Goal: Find specific page/section: Find specific page/section

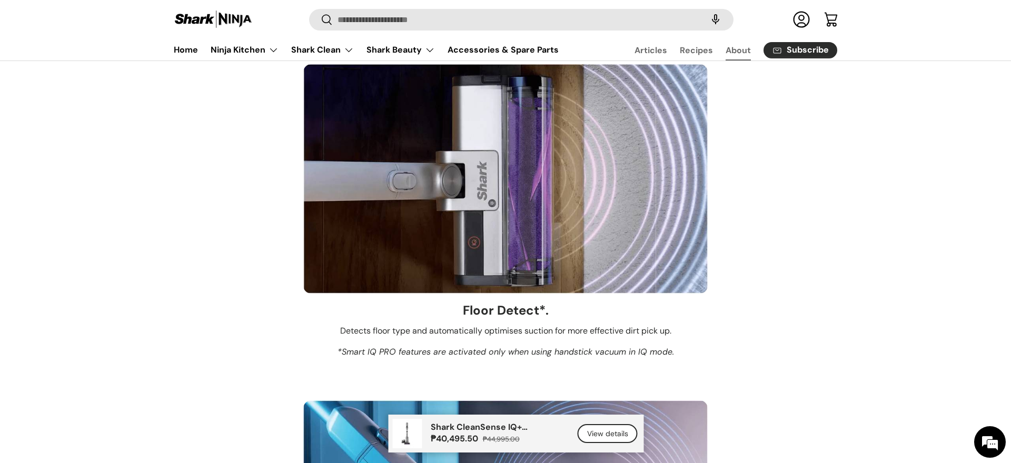
click at [736, 52] on link "About" at bounding box center [738, 50] width 25 height 21
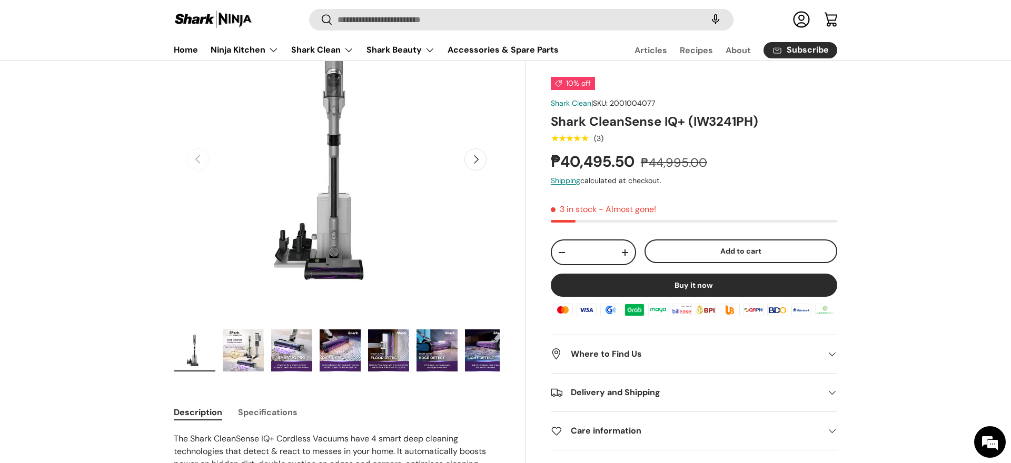
scroll to position [170, 0]
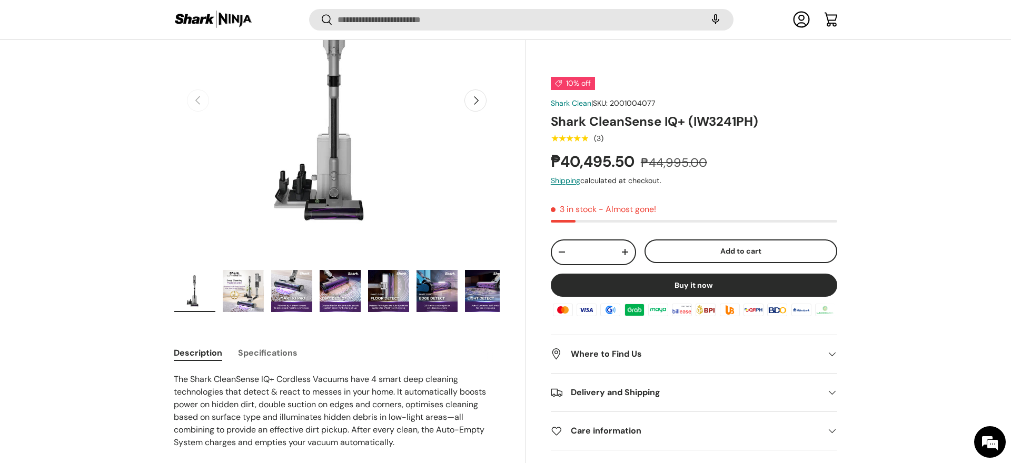
click at [711, 355] on h2 "Where to Find Us" at bounding box center [686, 354] width 270 height 13
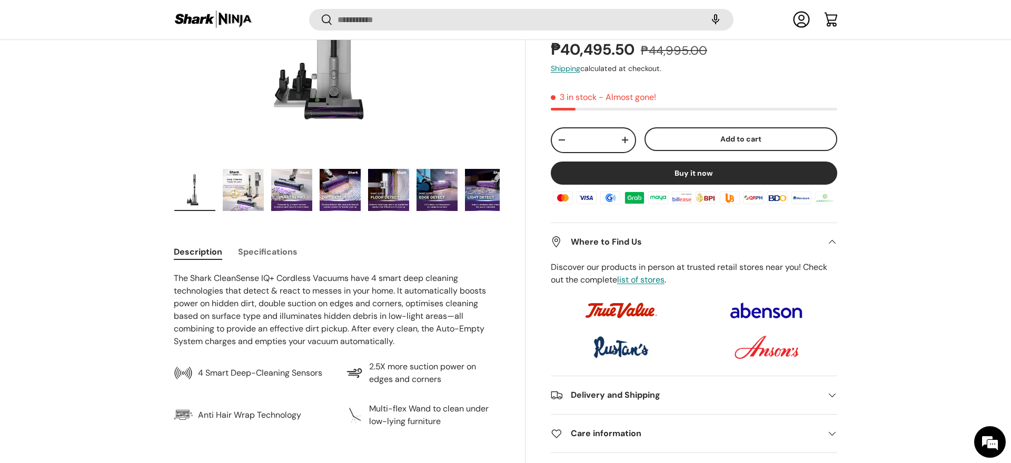
scroll to position [270, 0]
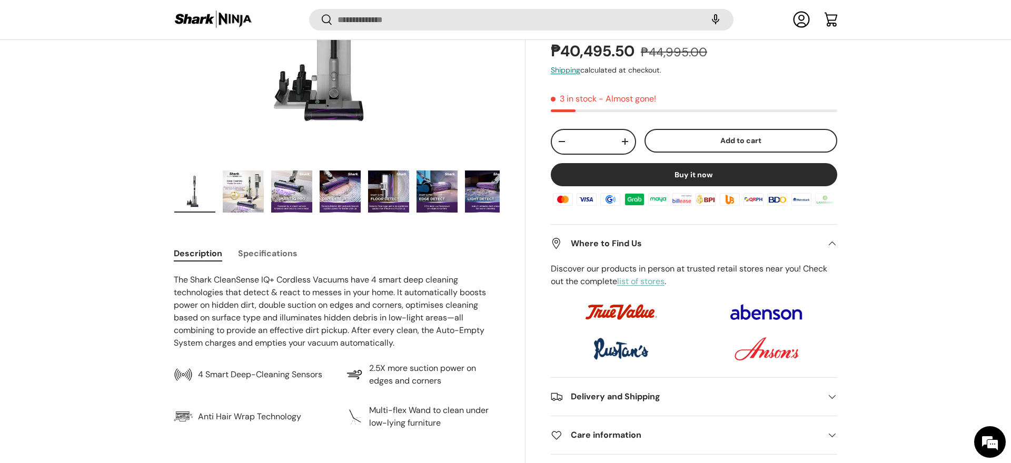
click at [663, 286] on link "list of stores" at bounding box center [640, 281] width 47 height 11
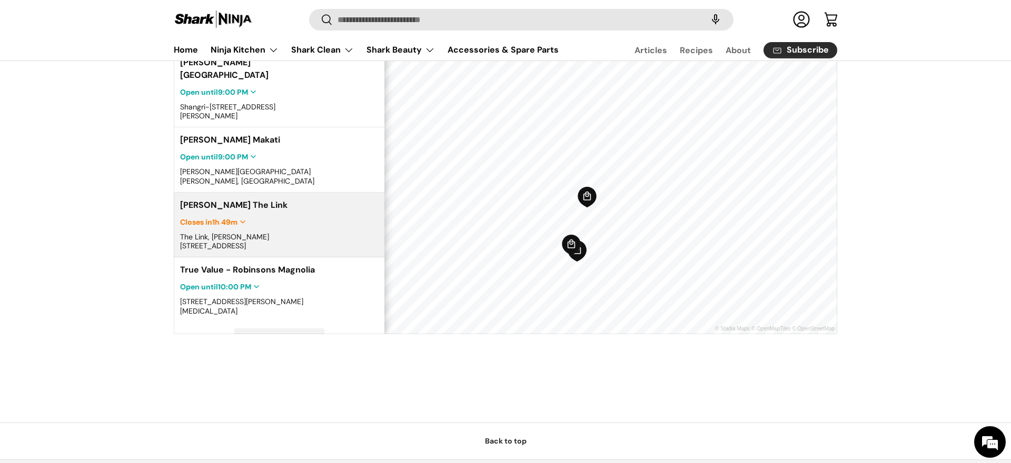
scroll to position [400, 0]
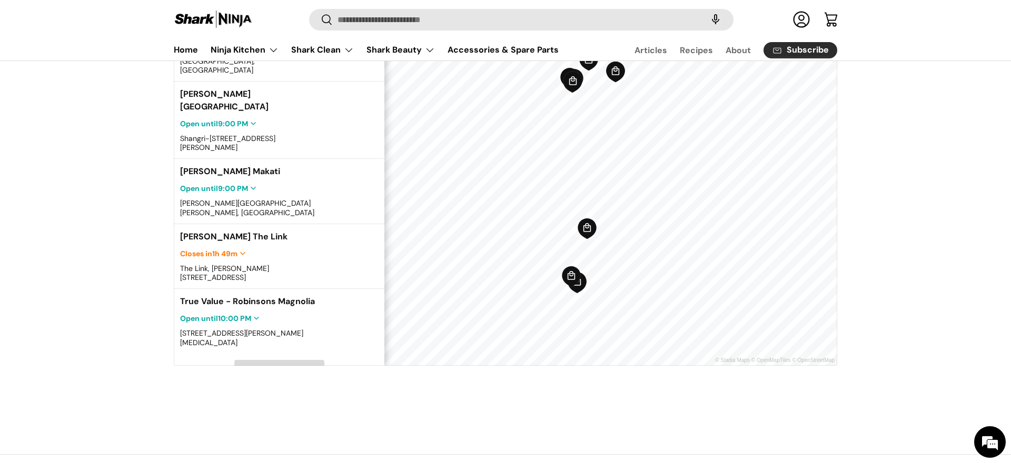
click at [271, 365] on span "Load More" at bounding box center [279, 369] width 35 height 9
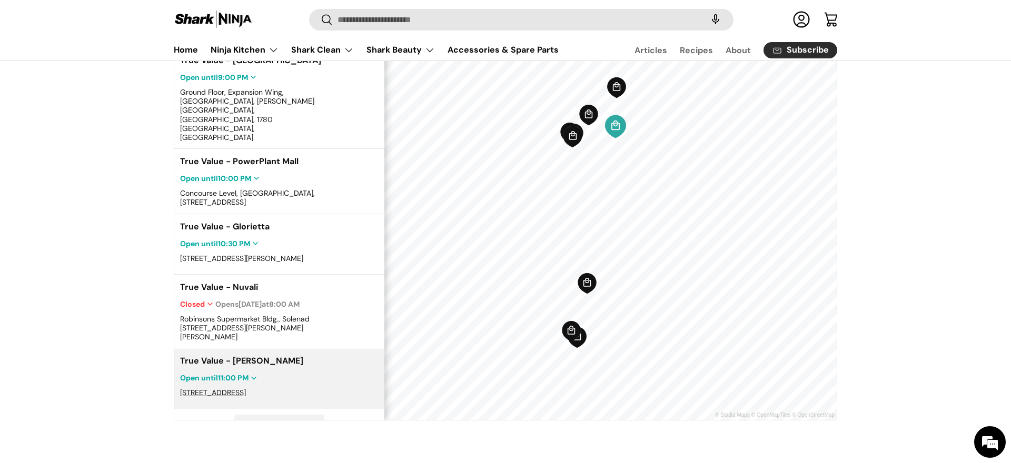
scroll to position [340, 0]
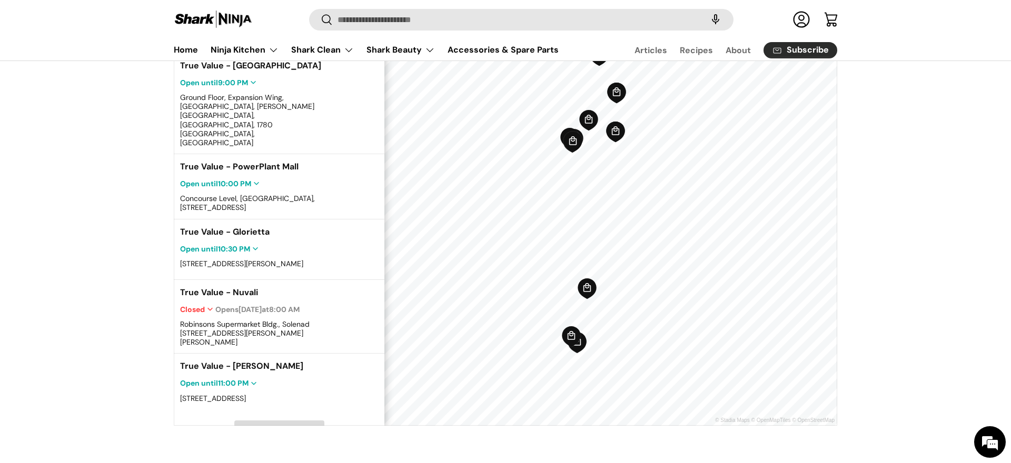
click at [278, 426] on span "Load More" at bounding box center [279, 430] width 35 height 9
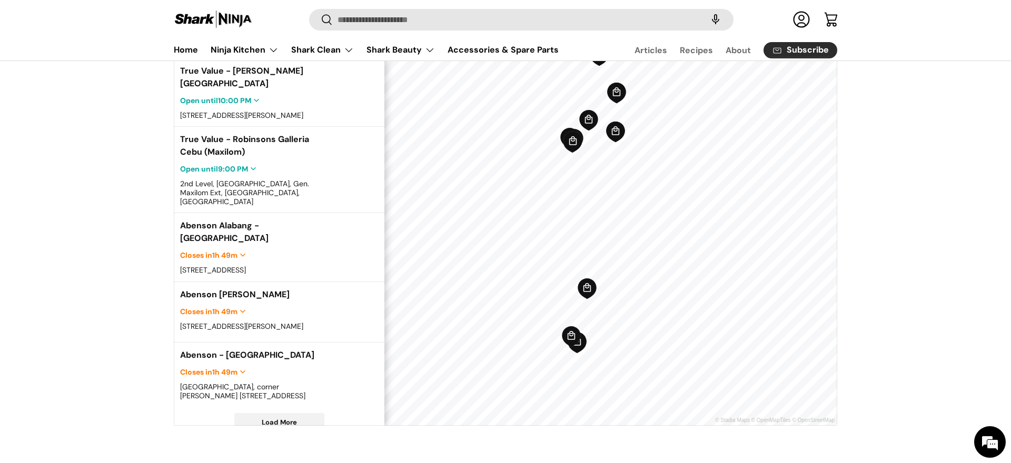
scroll to position [875, 0]
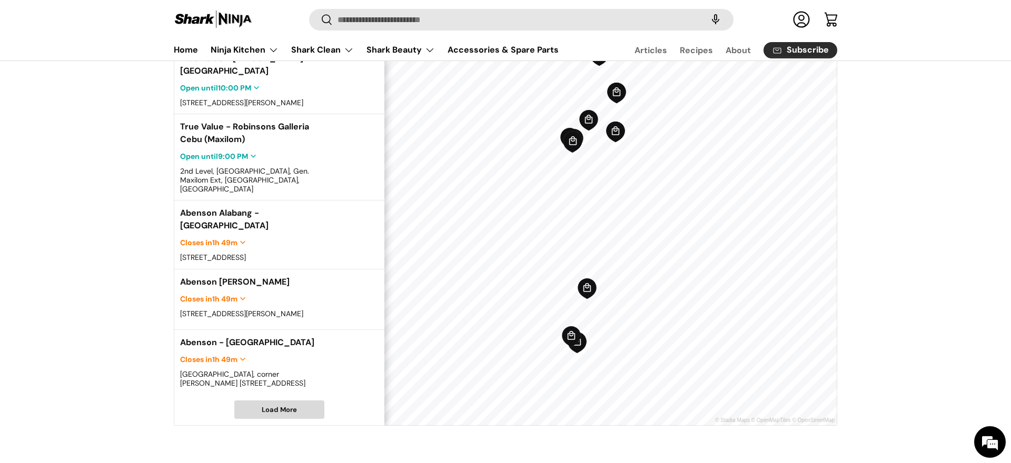
click at [278, 405] on span "Load More" at bounding box center [279, 409] width 35 height 9
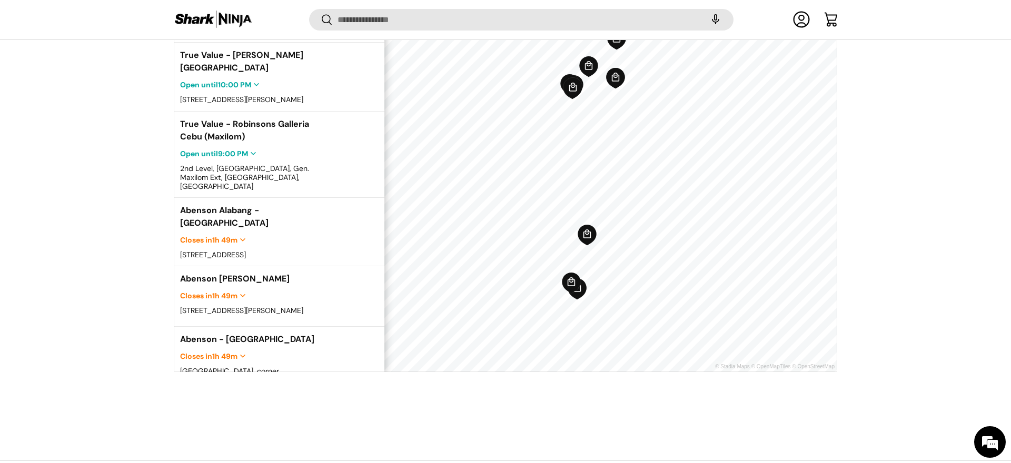
scroll to position [912, 0]
